Goal: Task Accomplishment & Management: Complete application form

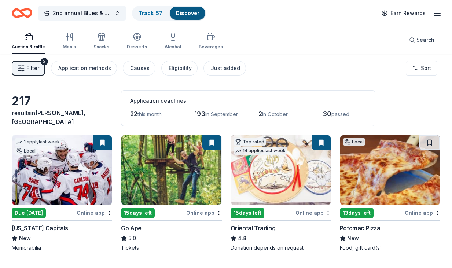
click at [159, 189] on img at bounding box center [171, 170] width 100 height 70
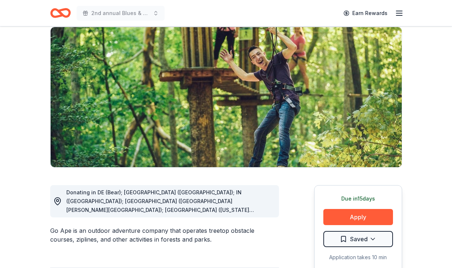
scroll to position [61, 0]
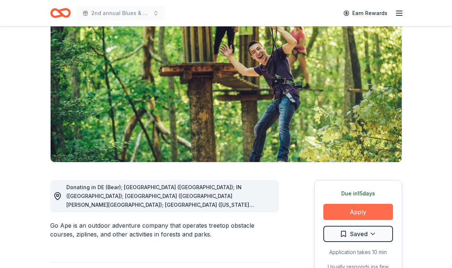
click at [357, 214] on button "Apply" at bounding box center [359, 212] width 70 height 16
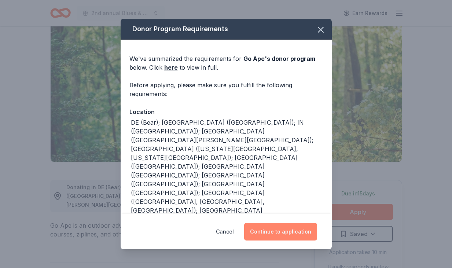
click at [274, 231] on button "Continue to application" at bounding box center [280, 232] width 73 height 18
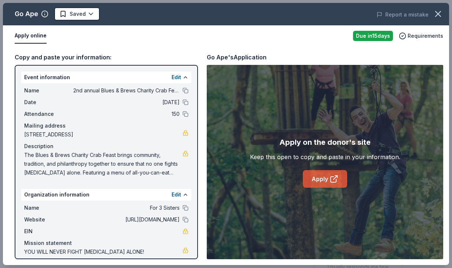
click at [331, 181] on icon at bounding box center [334, 180] width 6 height 6
click at [324, 176] on link "Apply" at bounding box center [325, 179] width 44 height 18
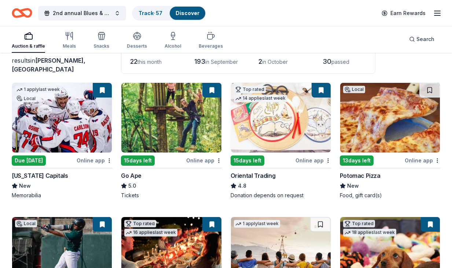
scroll to position [54, 0]
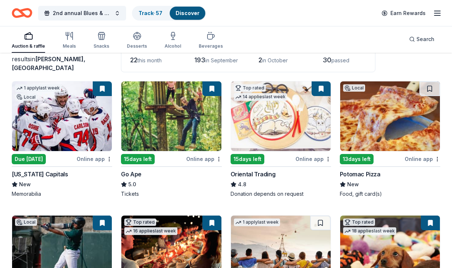
click at [200, 128] on img at bounding box center [171, 116] width 100 height 70
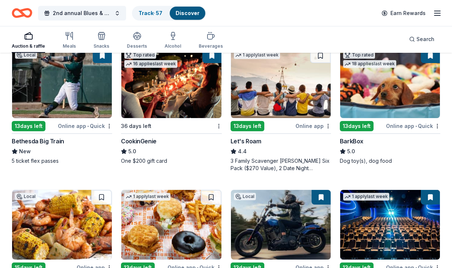
scroll to position [220, 0]
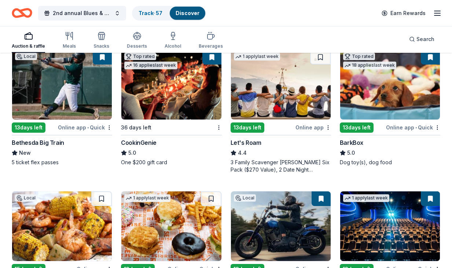
click at [399, 99] on img at bounding box center [390, 85] width 100 height 70
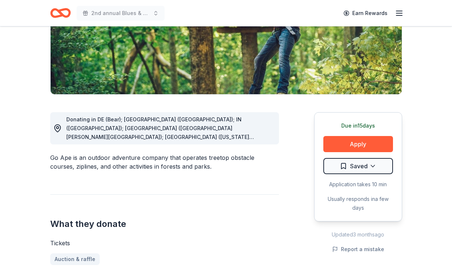
scroll to position [133, 0]
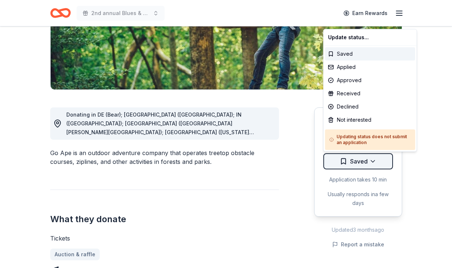
click at [374, 135] on html "2nd annual Blues & Brews Charity Crab Feast Earn Rewards Due in 15 days Share G…" at bounding box center [226, 1] width 452 height 268
click at [353, 63] on div "Applied" at bounding box center [370, 67] width 90 height 13
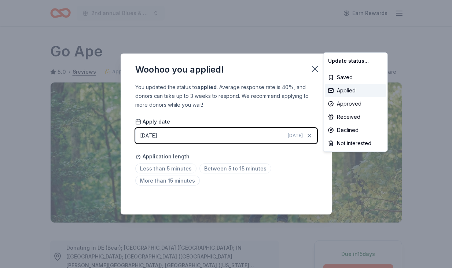
click at [173, 171] on html "2nd annual Blues & Brews Charity Crab Feast Earn Rewards Due in 15 days Share G…" at bounding box center [226, 134] width 452 height 268
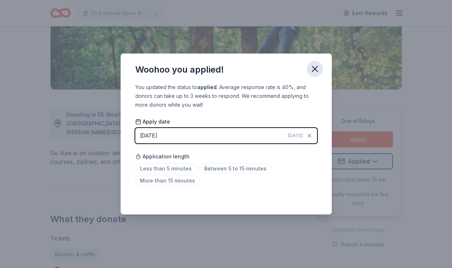
click at [313, 66] on icon "button" at bounding box center [315, 69] width 10 height 10
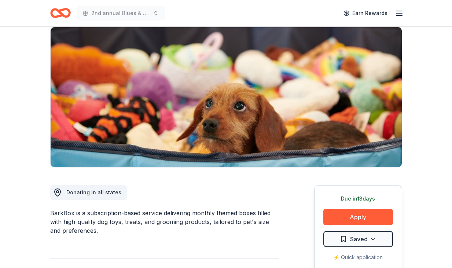
scroll to position [91, 0]
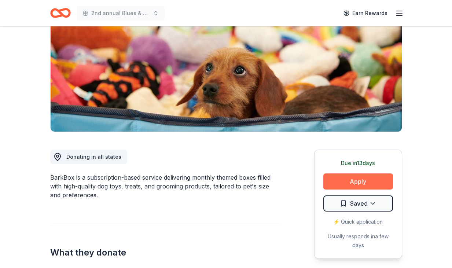
click at [357, 180] on button "Apply" at bounding box center [359, 182] width 70 height 16
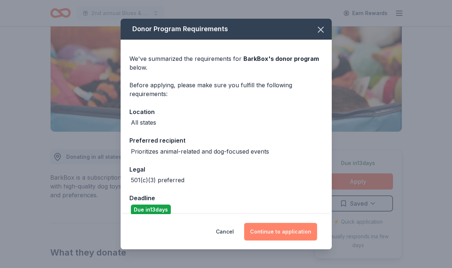
click at [273, 239] on button "Continue to application" at bounding box center [280, 232] width 73 height 18
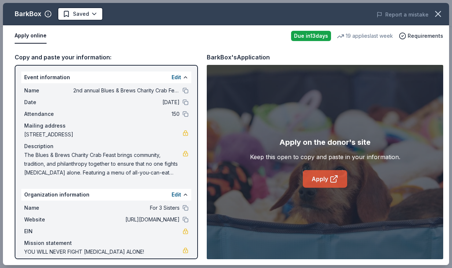
click at [322, 179] on link "Apply" at bounding box center [325, 179] width 44 height 18
